Goal: Task Accomplishment & Management: Manage account settings

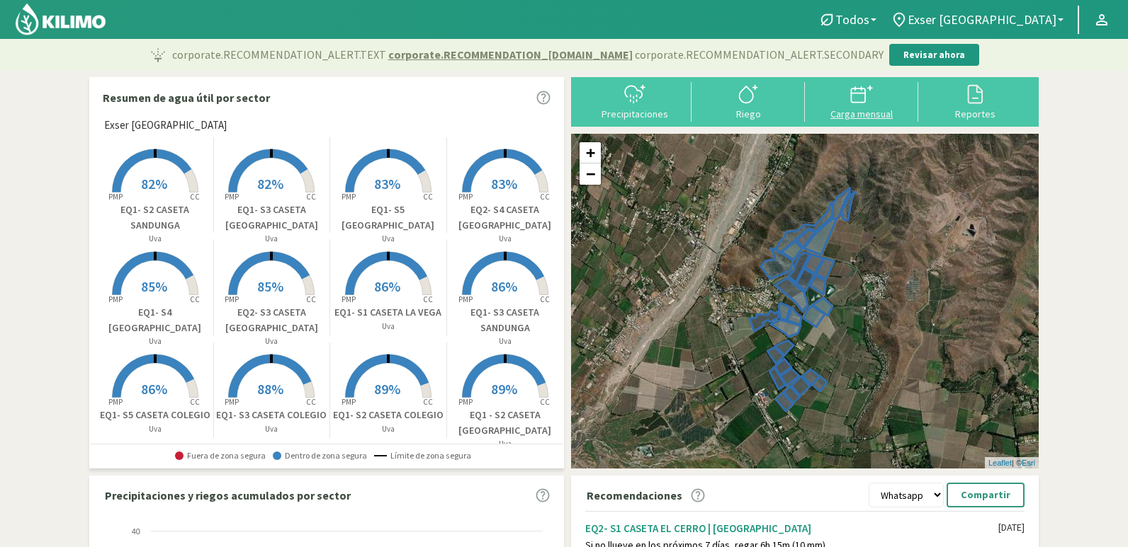
click at [870, 103] on icon at bounding box center [861, 94] width 23 height 23
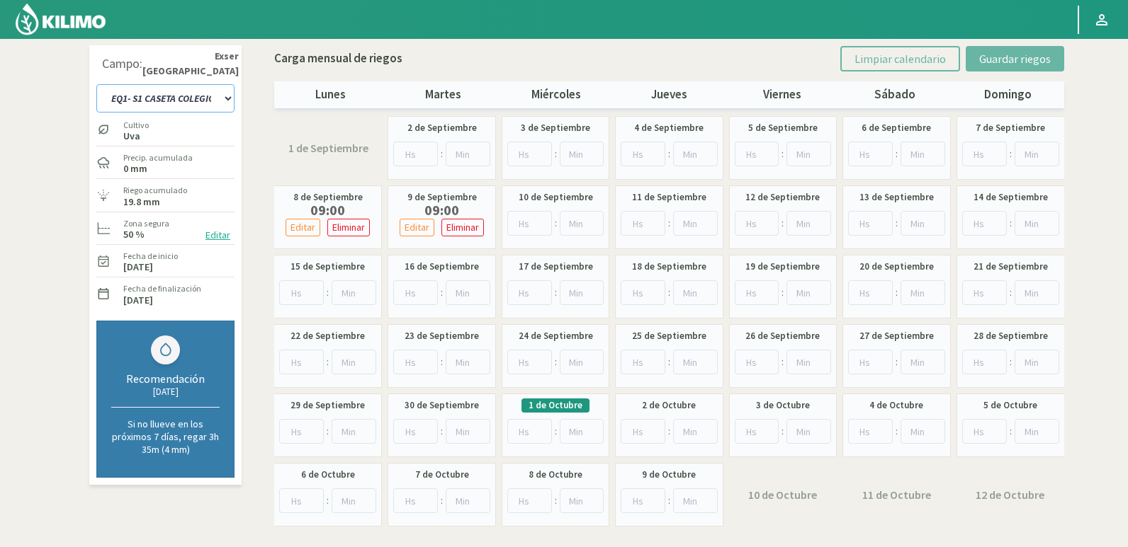
click at [208, 96] on select "EQ1- S1 CASETA COLEGIO EQ1- S1 [GEOGRAPHIC_DATA]- S1 [GEOGRAPHIC_DATA] EQ1- S2 …" at bounding box center [165, 98] width 138 height 28
click at [227, 95] on select "EQ1- S1 CASETA COLEGIO EQ1- S1 [GEOGRAPHIC_DATA]- S1 [GEOGRAPHIC_DATA] EQ1- S2 …" at bounding box center [165, 98] width 138 height 28
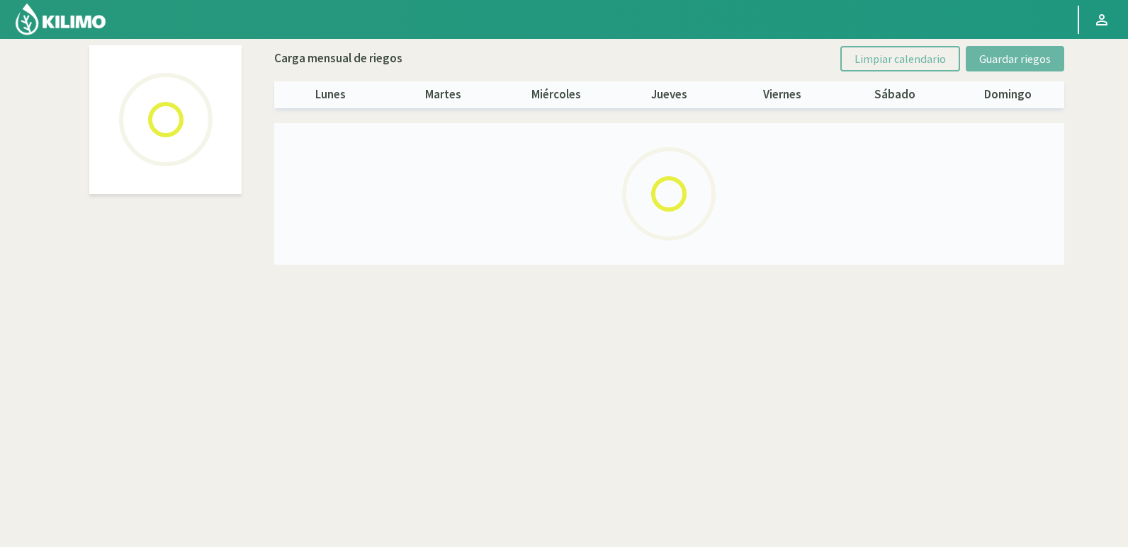
select select "21: Object"
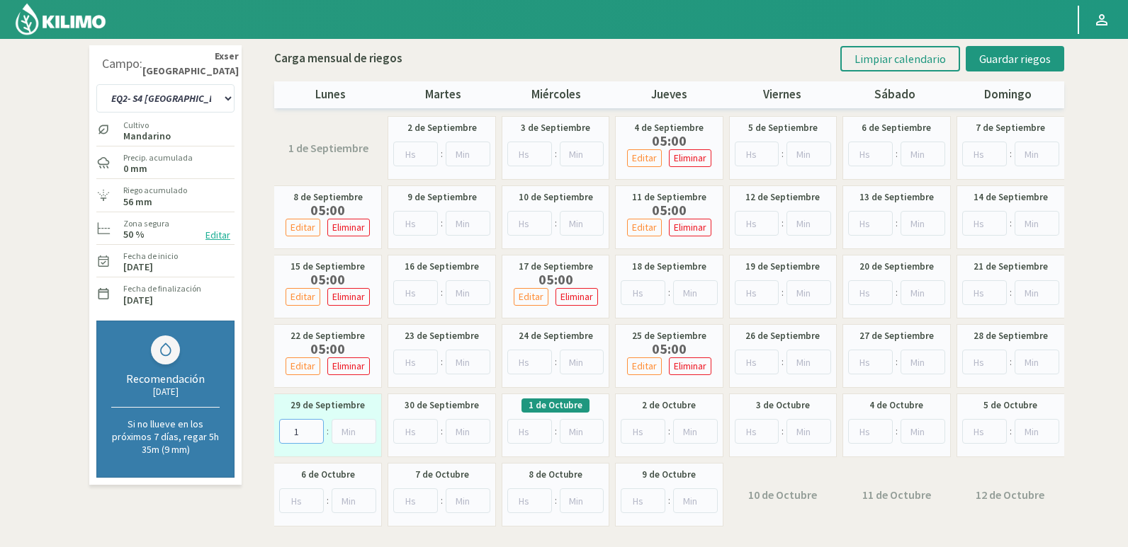
click at [316, 426] on input "1" at bounding box center [301, 431] width 45 height 25
click at [316, 426] on input "2" at bounding box center [301, 431] width 45 height 25
click at [316, 426] on input "3" at bounding box center [301, 431] width 45 height 25
type input "4"
click at [316, 426] on input "4" at bounding box center [301, 431] width 45 height 25
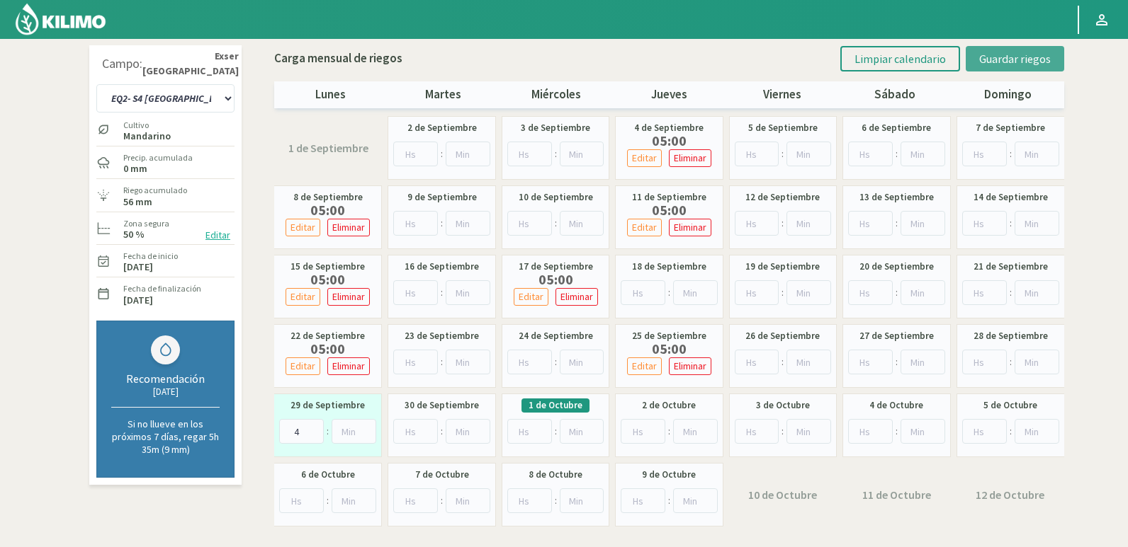
click at [999, 51] on button "Guardar riegos" at bounding box center [1014, 58] width 98 height 25
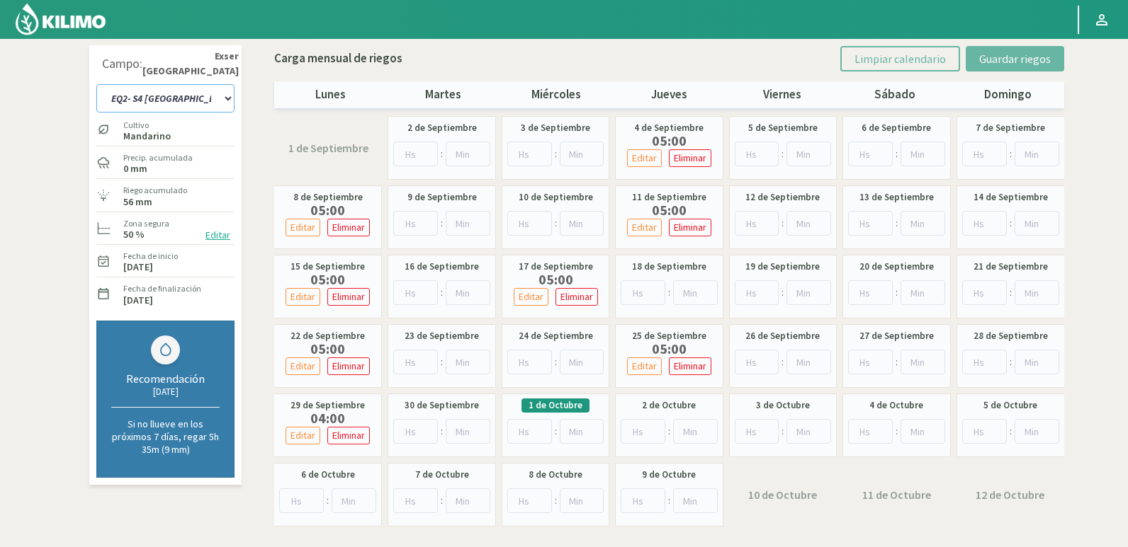
click at [217, 92] on select "EQ1- S1 CASETA COLEGIO EQ1- S1 [GEOGRAPHIC_DATA]- S1 [GEOGRAPHIC_DATA] EQ1- S2 …" at bounding box center [165, 98] width 138 height 28
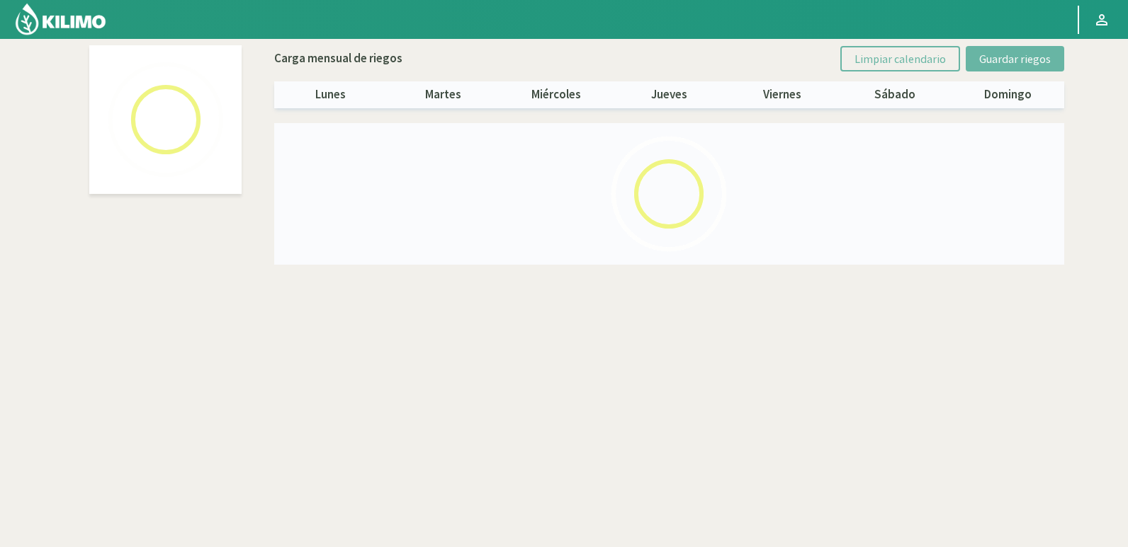
select select "19: Object"
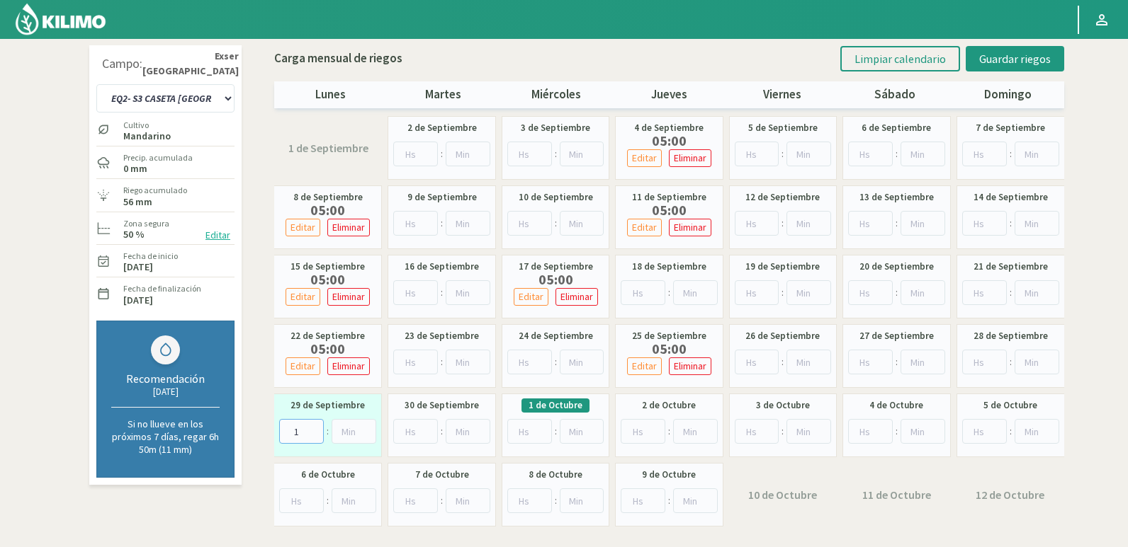
click at [313, 426] on input "1" at bounding box center [301, 431] width 45 height 25
click at [313, 426] on input "2" at bounding box center [301, 431] width 45 height 25
click at [313, 426] on input "3" at bounding box center [301, 431] width 45 height 25
type input "4"
click at [313, 426] on input "4" at bounding box center [301, 431] width 45 height 25
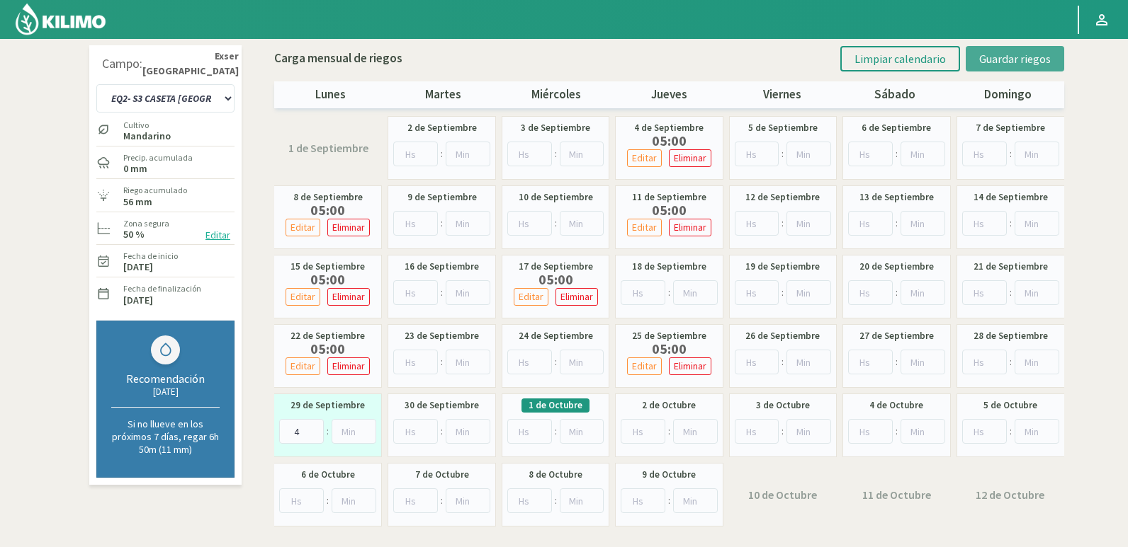
click at [1030, 67] on button "Guardar riegos" at bounding box center [1014, 58] width 98 height 25
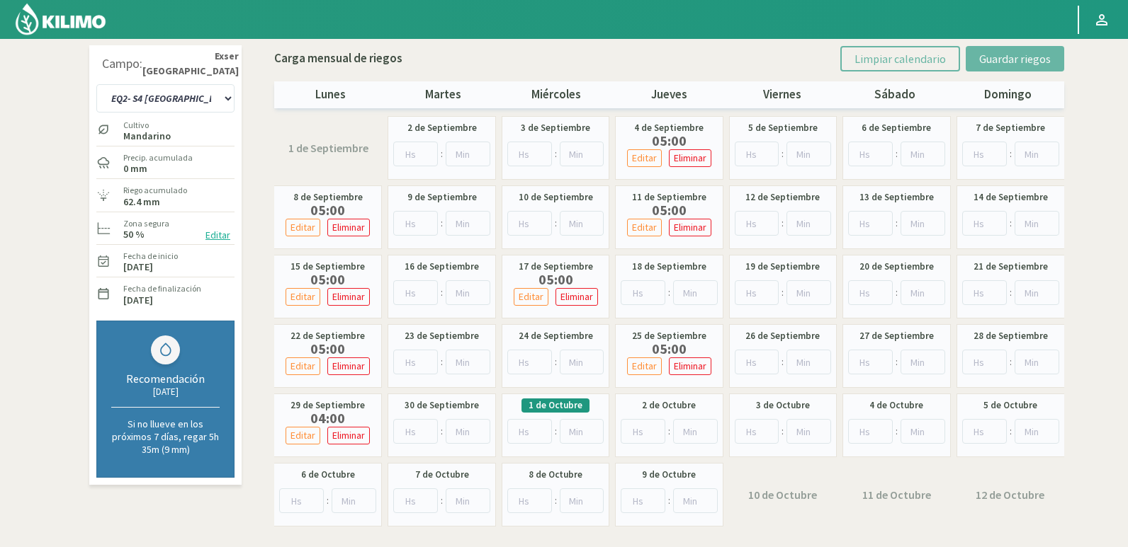
select select "46: Object"
click at [219, 96] on select "EQ1- S1 CASETA COLEGIO EQ1- S1 [GEOGRAPHIC_DATA]- S1 [GEOGRAPHIC_DATA] EQ1- S2 …" at bounding box center [165, 98] width 138 height 28
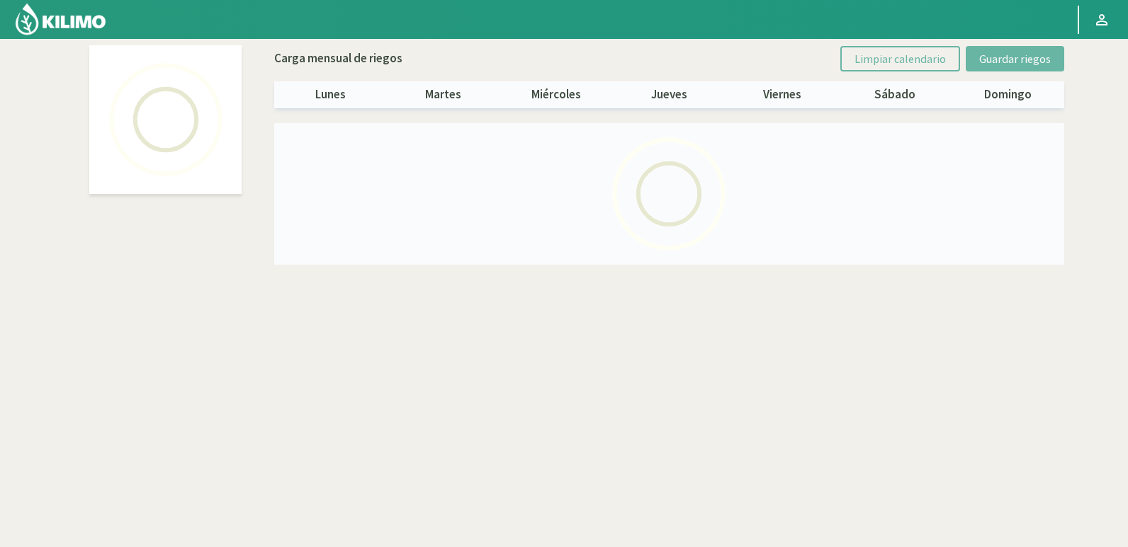
select select "19: Object"
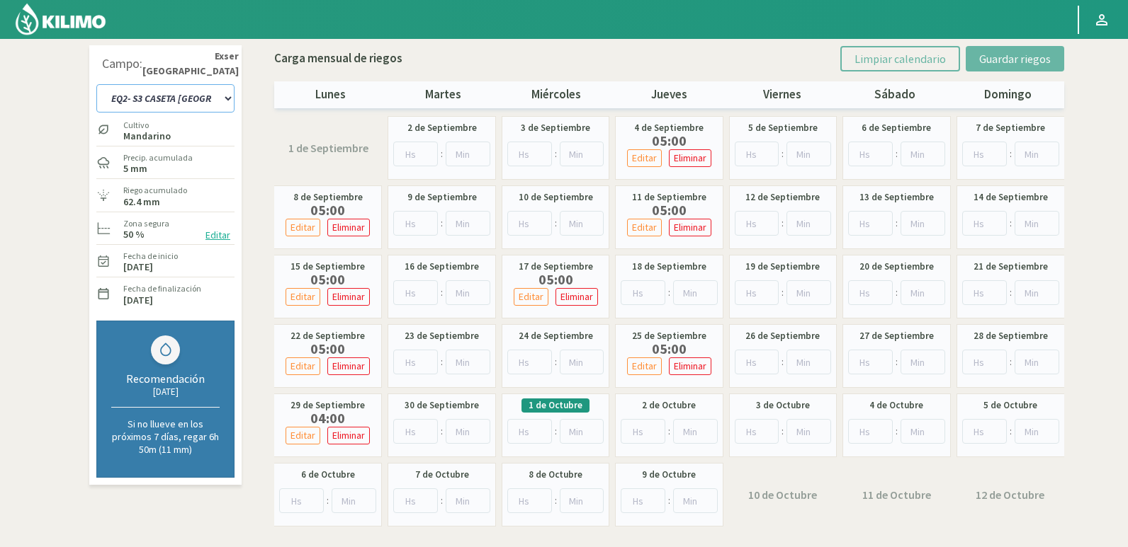
click at [193, 105] on select "EQ1- S1 CASETA COLEGIO EQ1- S1 [GEOGRAPHIC_DATA]- S1 [GEOGRAPHIC_DATA] EQ1- S2 …" at bounding box center [165, 98] width 138 height 28
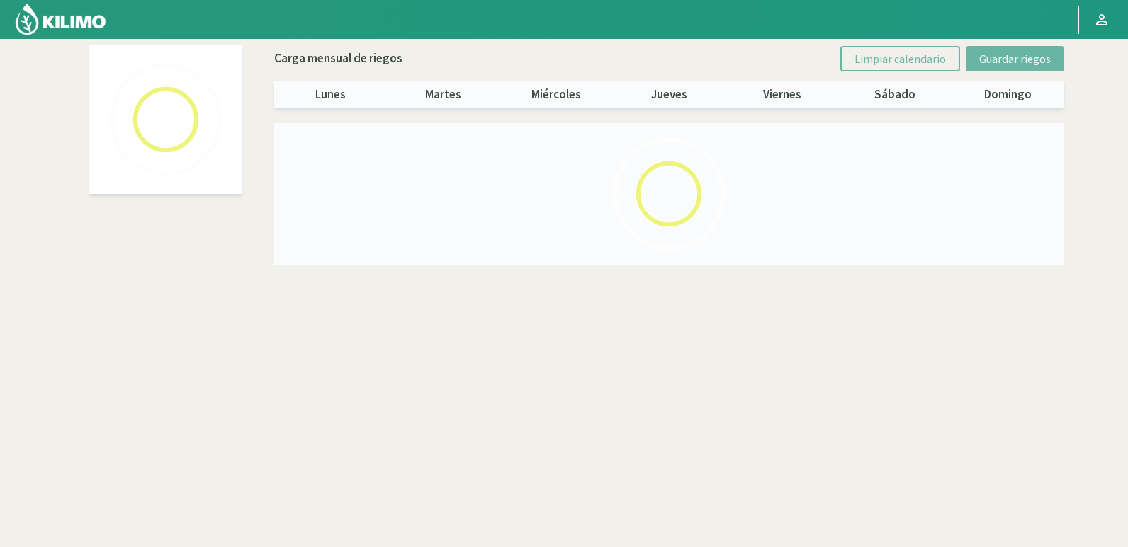
select select "17: Object"
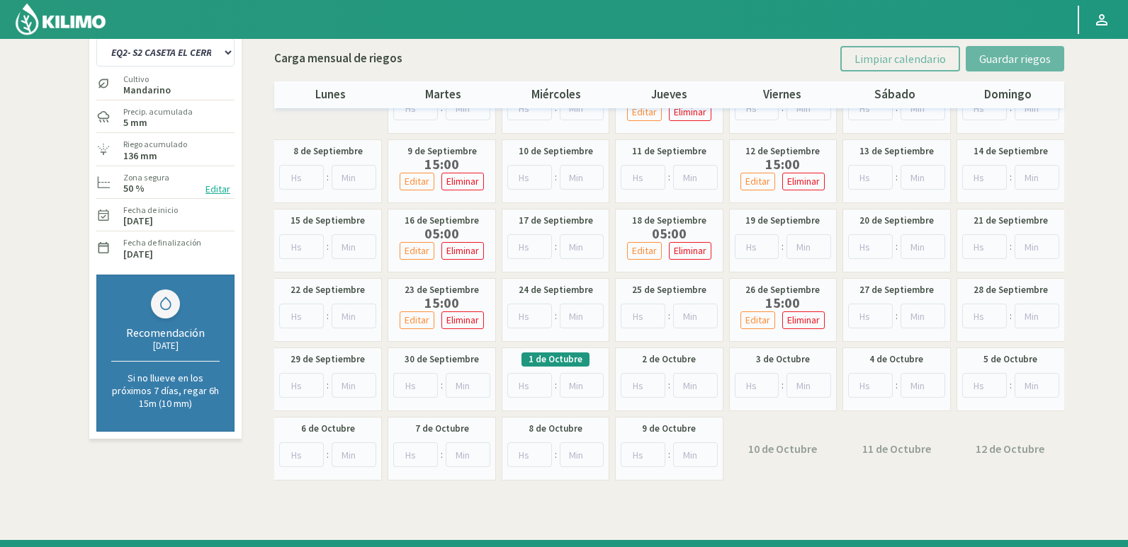
scroll to position [71, 0]
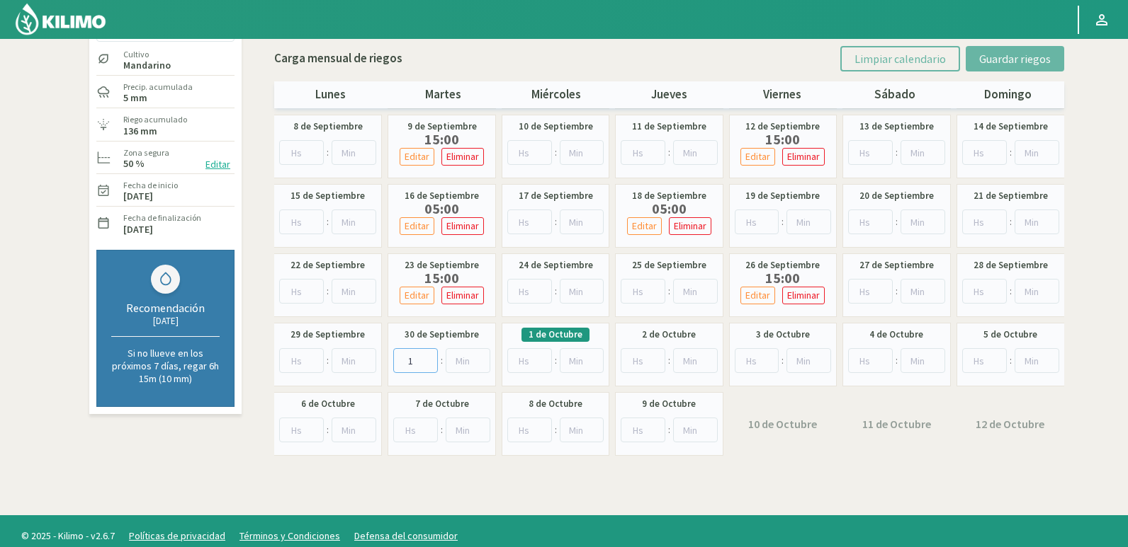
click at [428, 356] on input "1" at bounding box center [415, 360] width 45 height 25
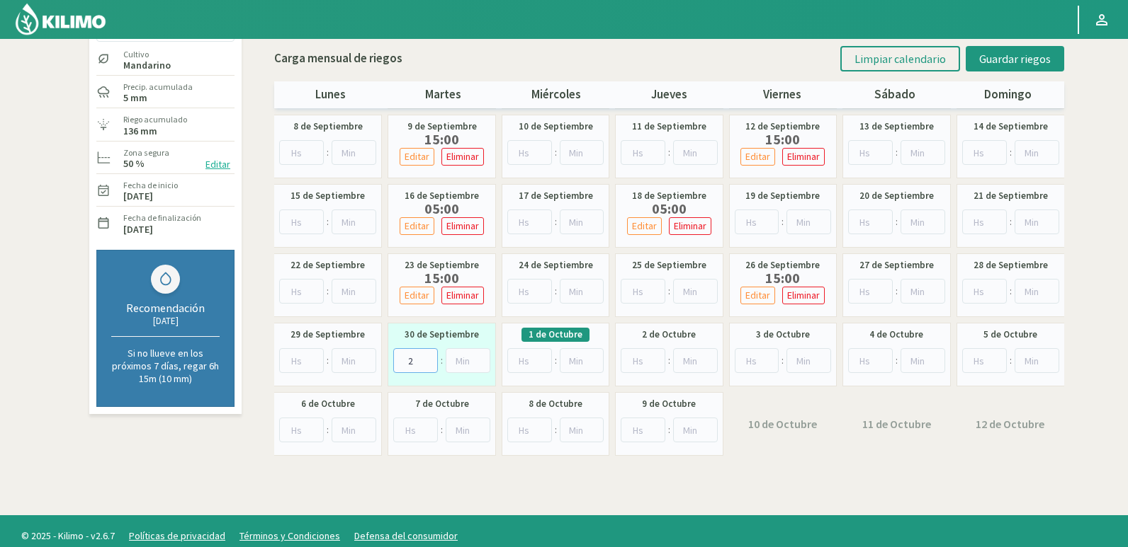
click at [428, 356] on input "2" at bounding box center [415, 360] width 45 height 25
click at [428, 356] on input "3" at bounding box center [415, 360] width 45 height 25
type input "4"
click at [428, 356] on input "4" at bounding box center [415, 360] width 45 height 25
click at [1041, 61] on span "Guardar riegos" at bounding box center [1015, 59] width 72 height 14
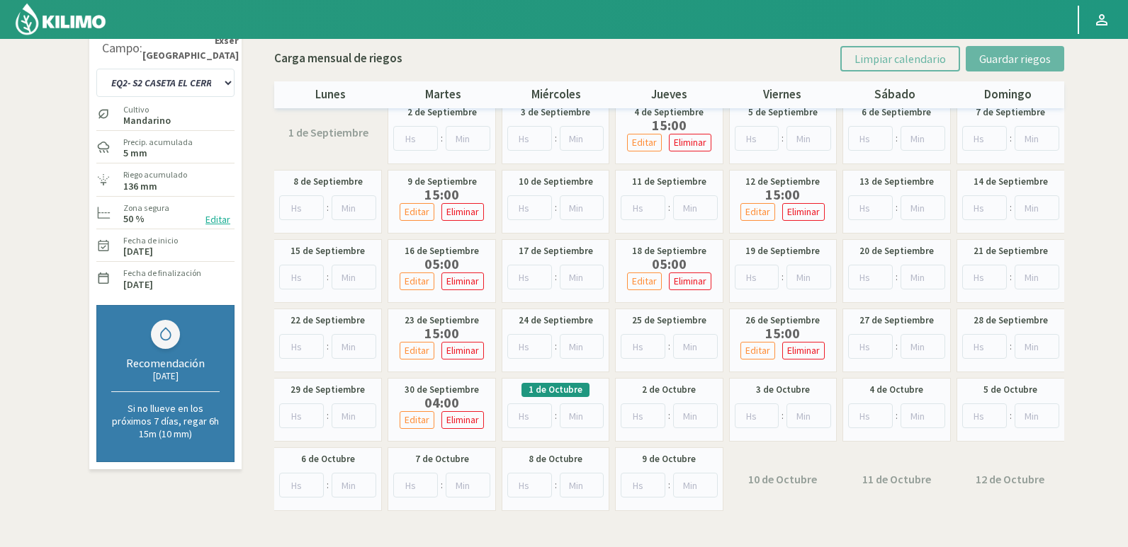
scroll to position [0, 0]
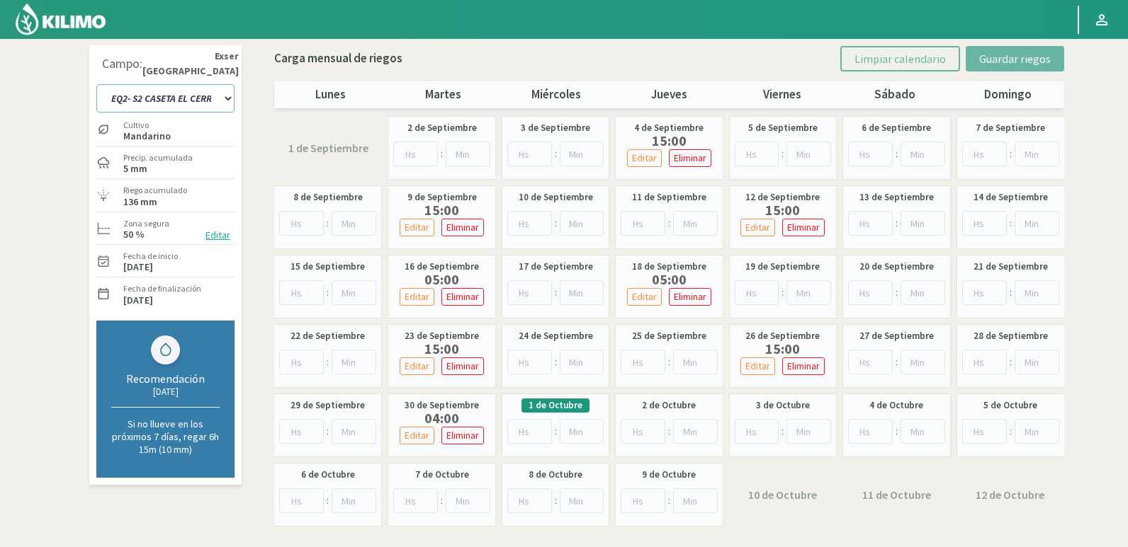
click at [198, 95] on select "EQ1- S1 CASETA COLEGIO EQ1- S1 [GEOGRAPHIC_DATA]- S1 [GEOGRAPHIC_DATA] EQ1- S2 …" at bounding box center [165, 98] width 138 height 28
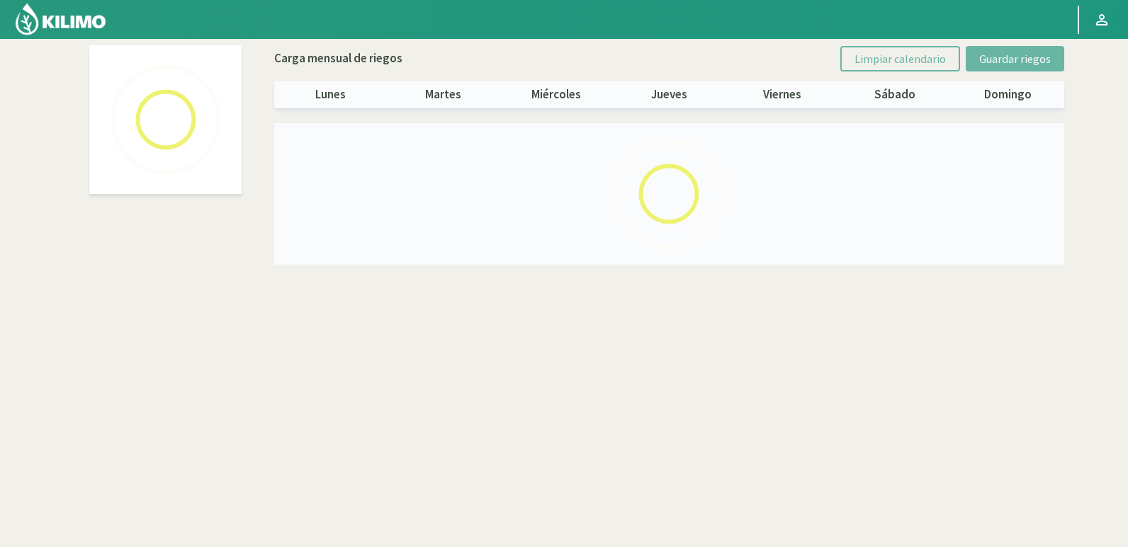
select select "16: Object"
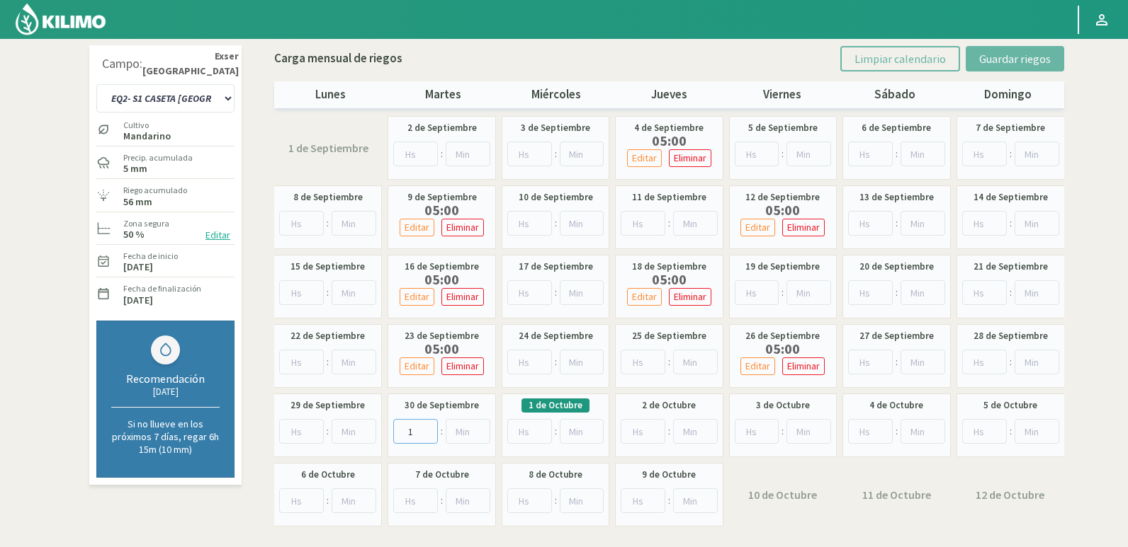
click at [428, 425] on input "1" at bounding box center [415, 431] width 45 height 25
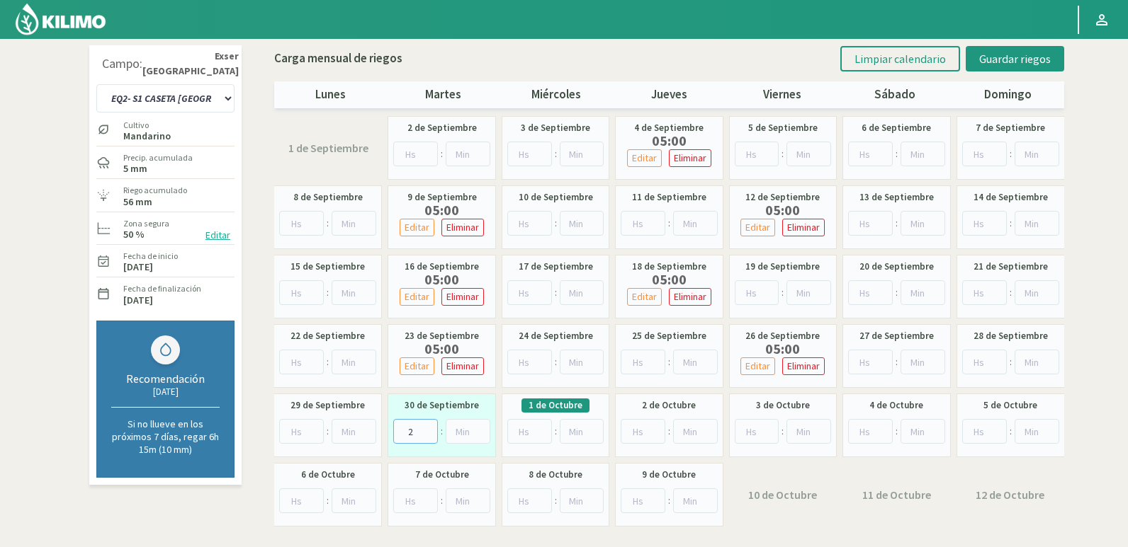
click at [428, 425] on input "2" at bounding box center [415, 431] width 45 height 25
click at [428, 425] on input "3" at bounding box center [415, 431] width 45 height 25
type input "4"
click at [428, 425] on input "4" at bounding box center [415, 431] width 45 height 25
click at [1025, 57] on span "Guardar riegos" at bounding box center [1015, 59] width 72 height 14
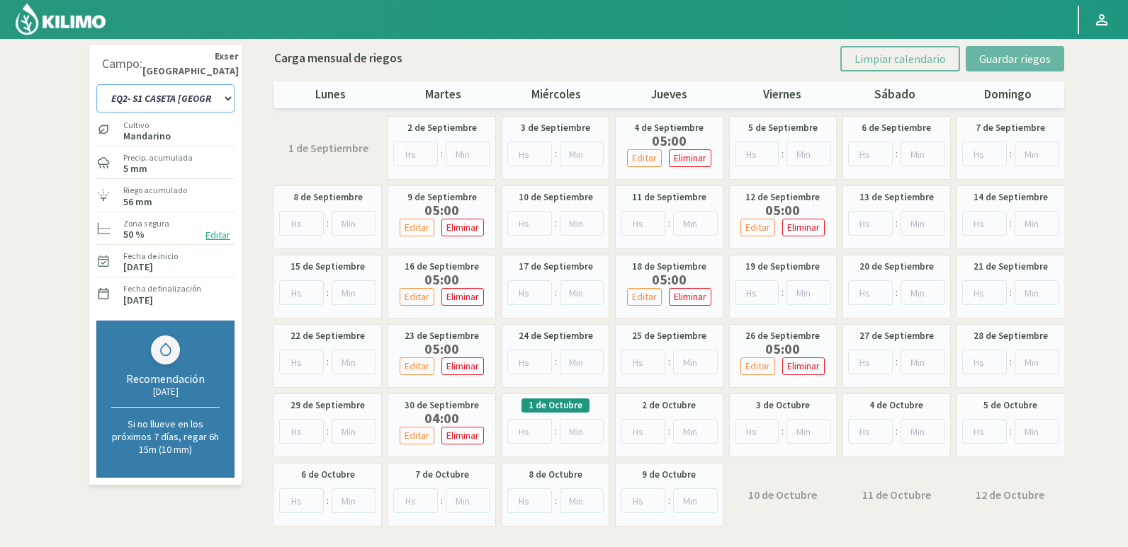
click at [214, 101] on select "EQ1- S1 CASETA COLEGIO EQ1- S1 [GEOGRAPHIC_DATA]- S1 [GEOGRAPHIC_DATA] EQ1- S2 …" at bounding box center [165, 98] width 138 height 28
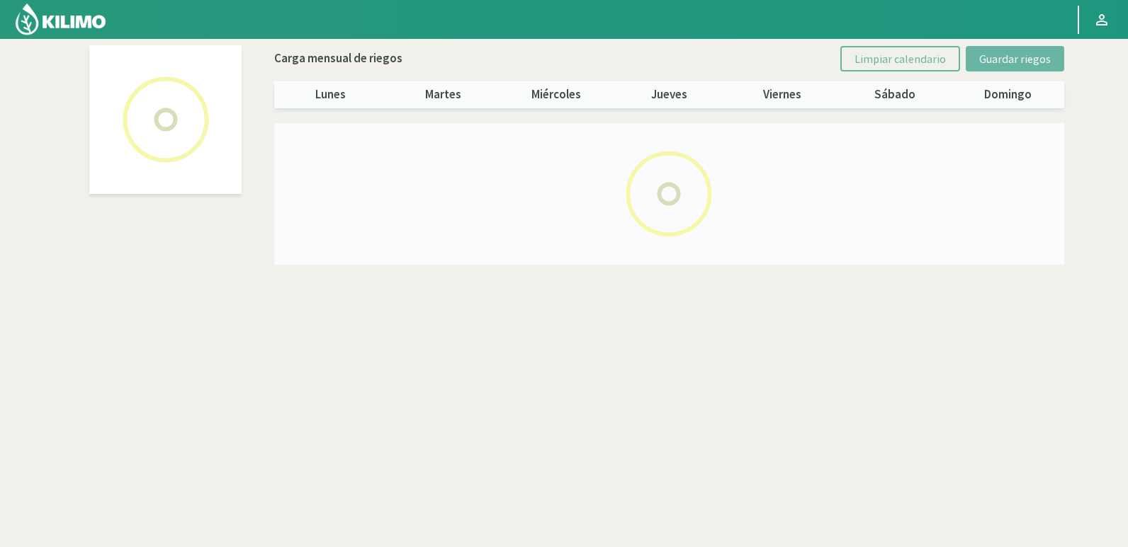
select select "21: Object"
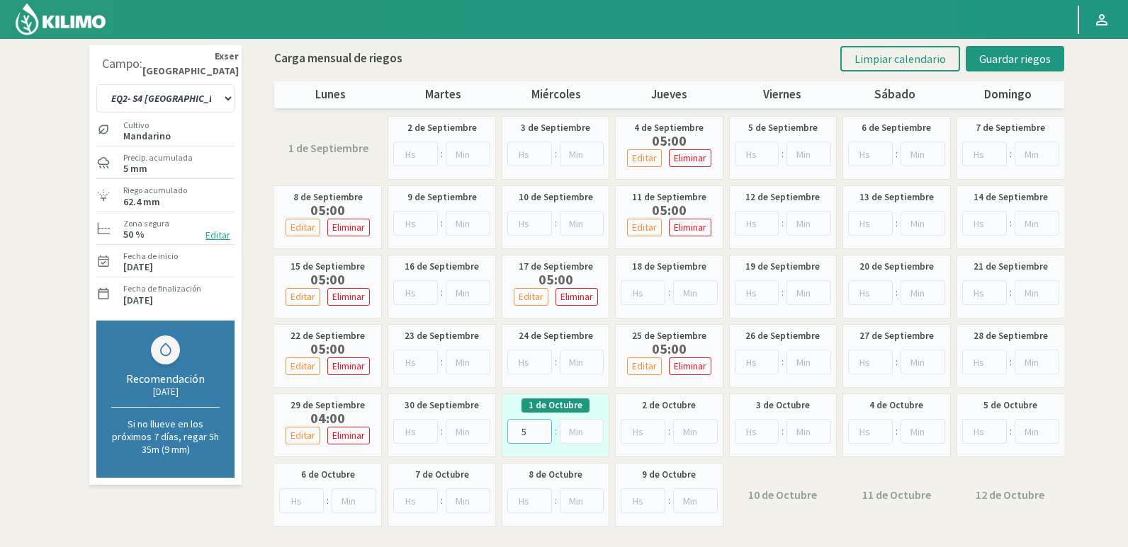
click at [545, 426] on input "5" at bounding box center [529, 431] width 45 height 25
click at [545, 426] on input "6" at bounding box center [529, 431] width 45 height 25
click at [543, 433] on input "5" at bounding box center [529, 431] width 45 height 25
type input "4"
click at [543, 433] on input "4" at bounding box center [529, 431] width 45 height 25
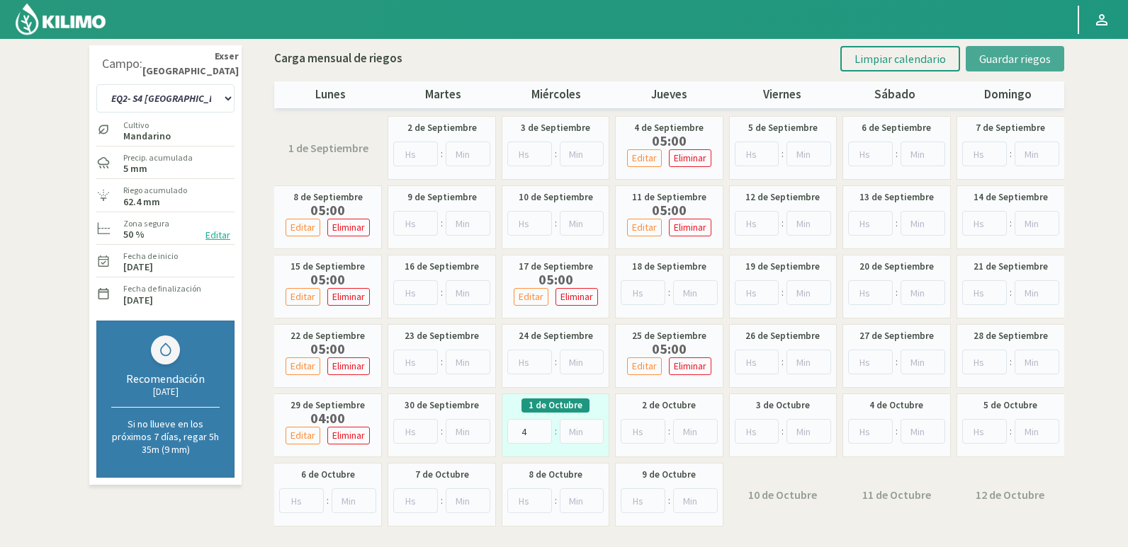
click at [1021, 65] on span "Guardar riegos" at bounding box center [1015, 59] width 72 height 14
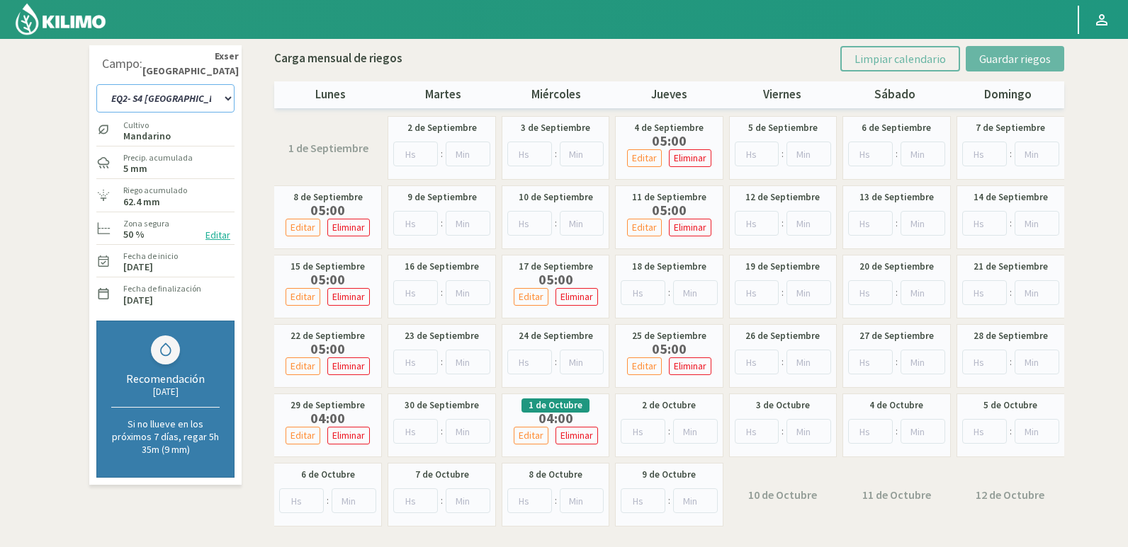
click at [204, 101] on select "EQ1- S1 CASETA COLEGIO EQ1- S1 [GEOGRAPHIC_DATA]- S1 [GEOGRAPHIC_DATA] EQ1- S2 …" at bounding box center [165, 98] width 138 height 28
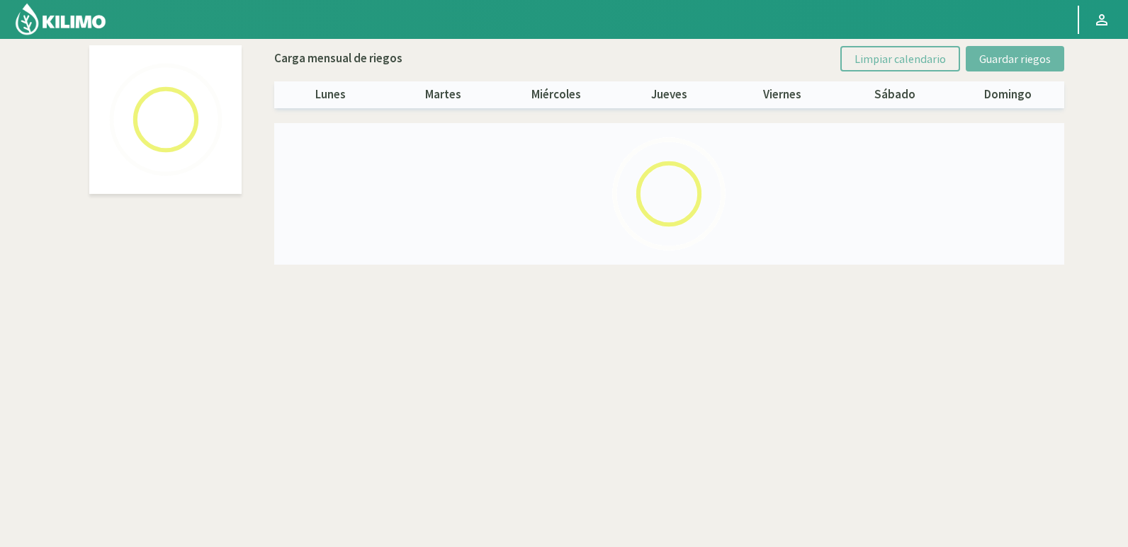
select select "19: Object"
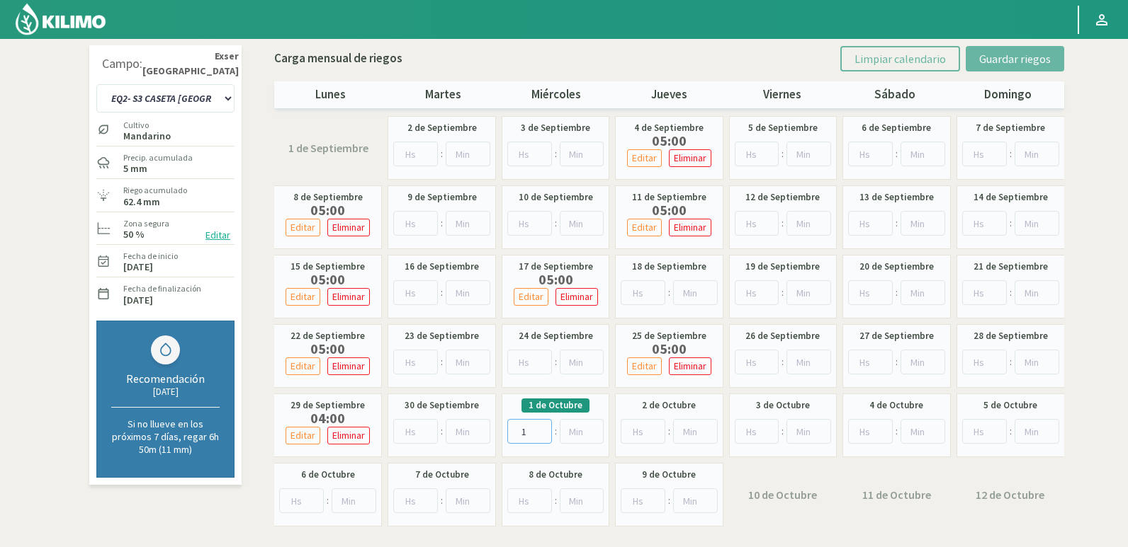
click at [542, 426] on input "1" at bounding box center [529, 431] width 45 height 25
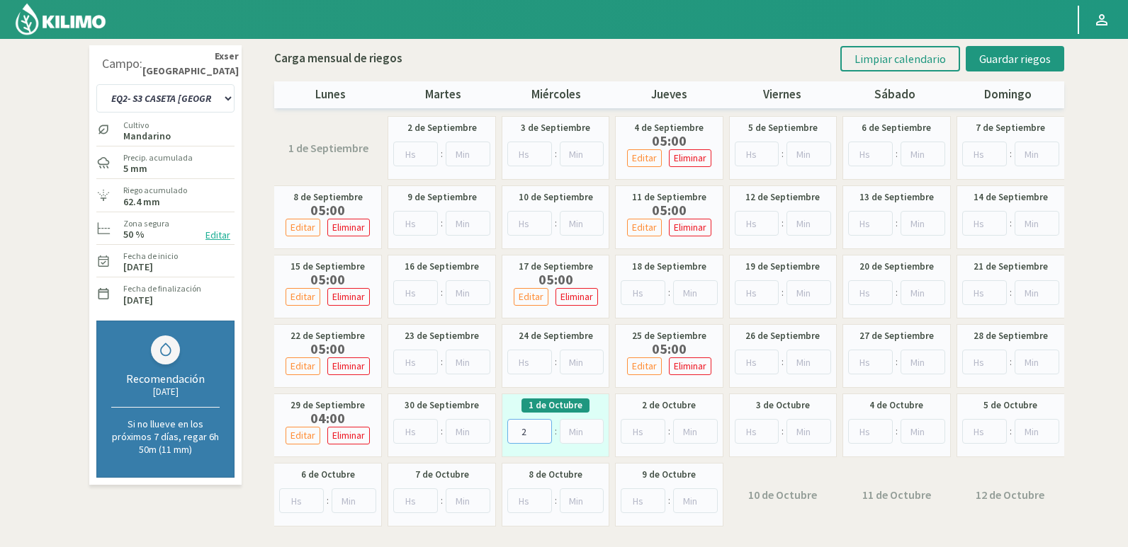
click at [542, 426] on input "2" at bounding box center [529, 431] width 45 height 25
click at [542, 426] on input "3" at bounding box center [529, 431] width 45 height 25
type input "4"
click at [542, 426] on input "4" at bounding box center [529, 431] width 45 height 25
click at [1029, 61] on span "Guardar riegos" at bounding box center [1015, 59] width 72 height 14
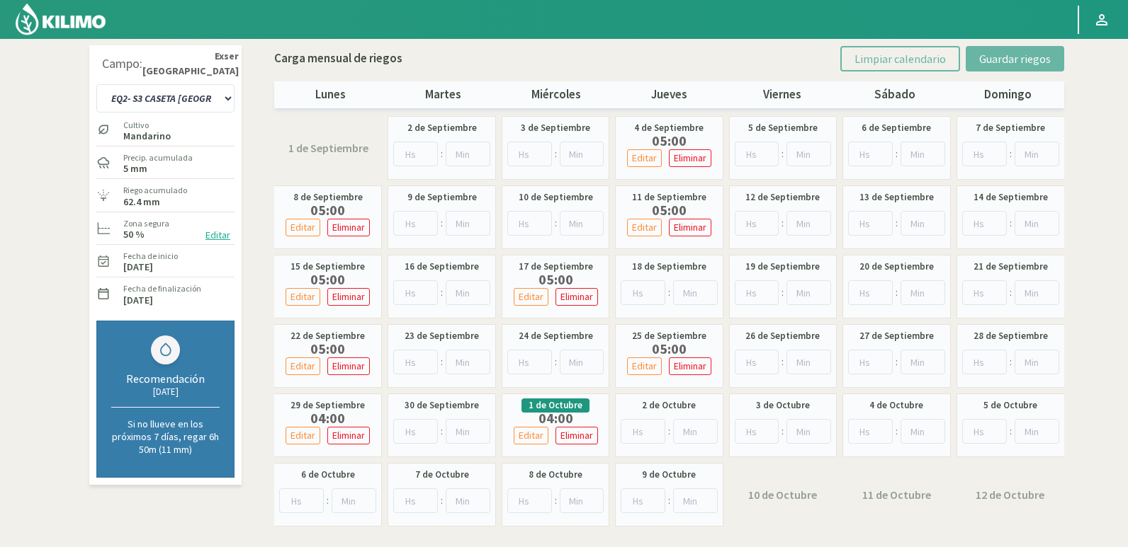
drag, startPoint x: 1115, startPoint y: 139, endPoint x: 1132, endPoint y: 144, distance: 18.6
click at [1128, 144] on html "Principal Contactar ejecutivo Perfil Perfil [GEOGRAPHIC_DATA]: Exser [GEOGRAPHI…" at bounding box center [564, 273] width 1128 height 547
drag, startPoint x: 1122, startPoint y: 188, endPoint x: 1126, endPoint y: 292, distance: 104.2
click at [1126, 292] on section "Campo: [GEOGRAPHIC_DATA] EQ1- S1 CASETA COLEGIO EQ1- S1 [GEOGRAPHIC_DATA]- S1 […" at bounding box center [564, 312] width 1128 height 547
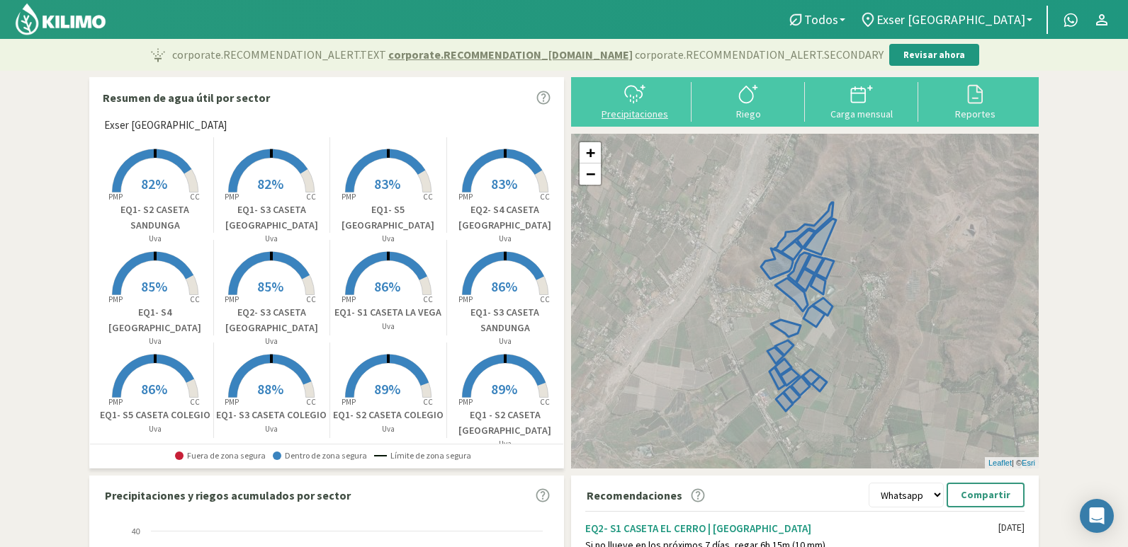
click at [648, 119] on div "Precipitaciones" at bounding box center [634, 114] width 105 height 10
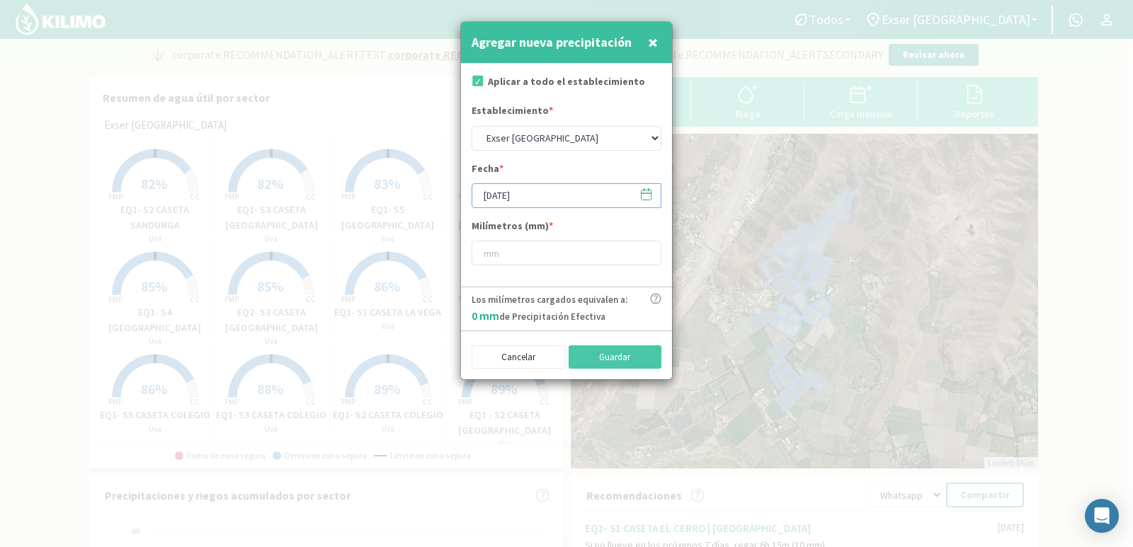
click at [621, 195] on input "[DATE]" at bounding box center [567, 195] width 190 height 25
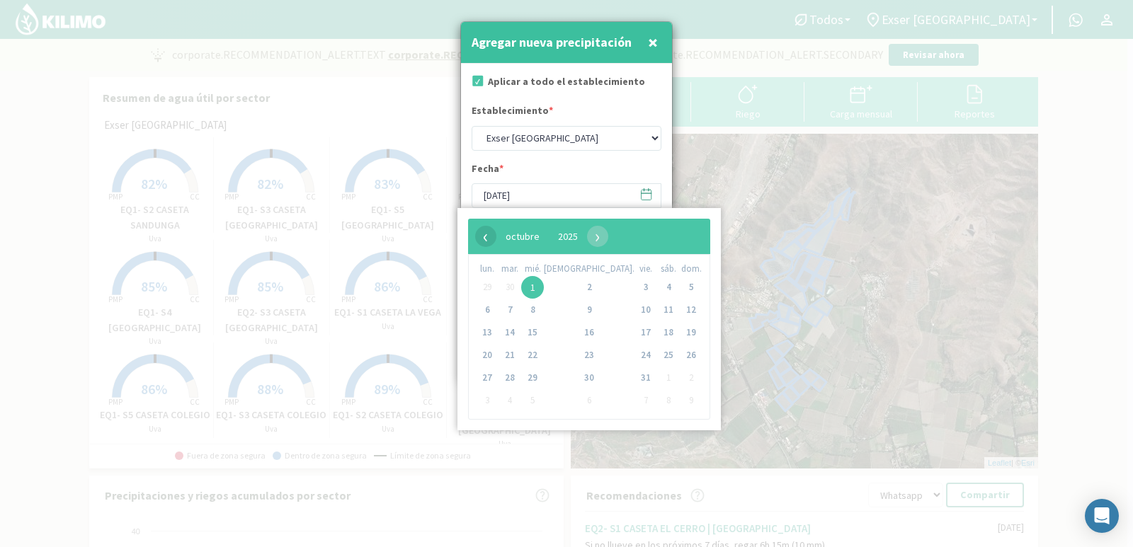
click at [485, 239] on span "‹" at bounding box center [485, 236] width 21 height 21
click at [635, 354] on span "26" at bounding box center [646, 355] width 23 height 23
type input "[DATE]"
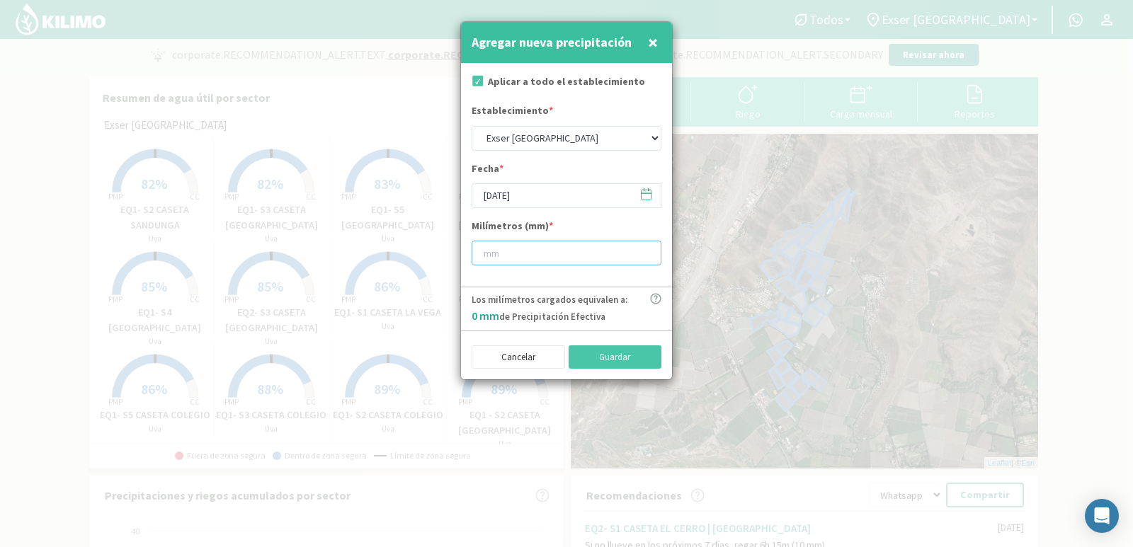
click at [538, 256] on input "number" at bounding box center [567, 253] width 190 height 25
type input "5"
click at [602, 360] on button "Guardar" at bounding box center [615, 358] width 93 height 24
type input "[DATE]"
